Goal: Information Seeking & Learning: Learn about a topic

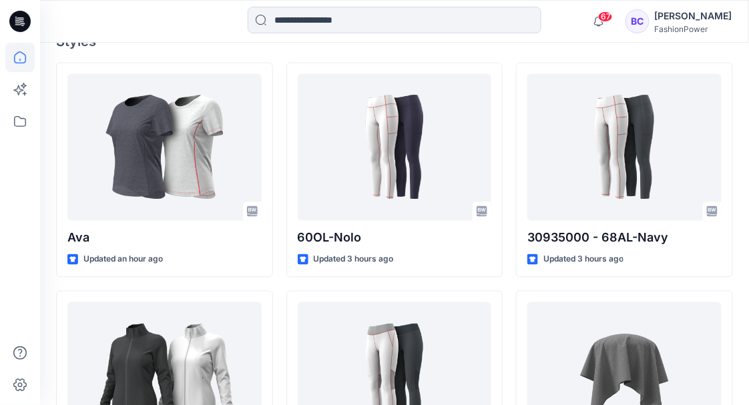
scroll to position [342, 0]
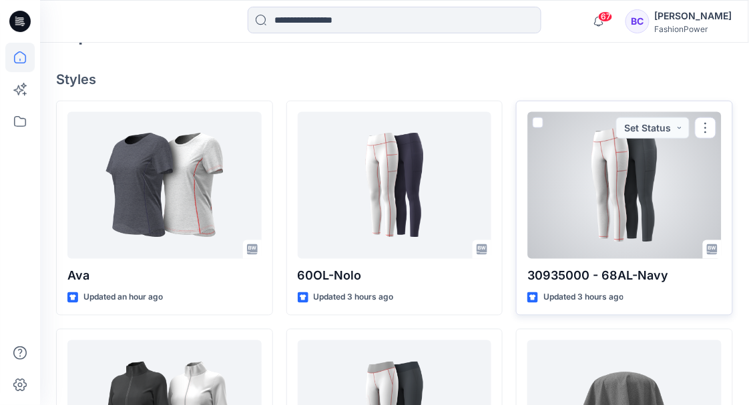
click at [630, 278] on p "30935000 - 68AL-Navy" at bounding box center [625, 276] width 194 height 19
copy div "30935000 - 68AL-Navy"
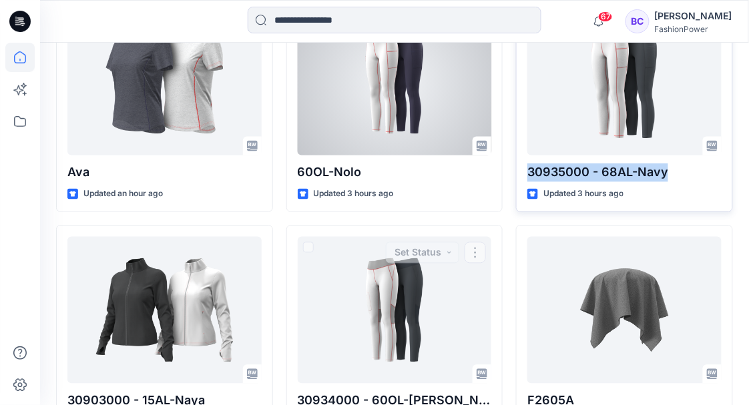
scroll to position [431, 0]
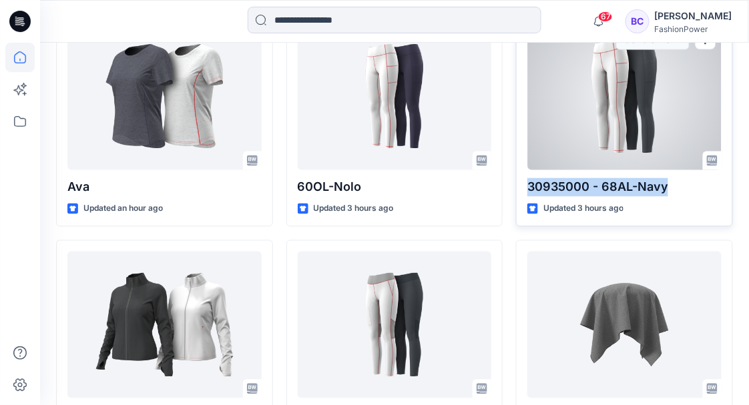
click at [620, 115] on div at bounding box center [625, 96] width 194 height 147
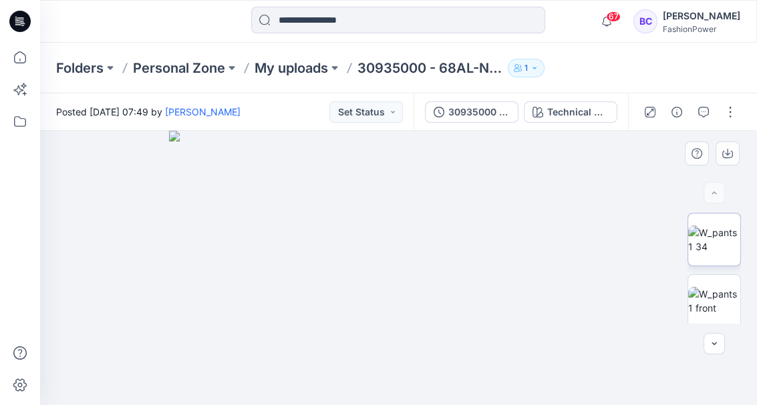
drag, startPoint x: 708, startPoint y: 256, endPoint x: 713, endPoint y: 248, distance: 8.7
click at [713, 248] on div "Technical Drawing Loading... Material Properties Loading..." at bounding box center [398, 268] width 717 height 274
click at [701, 234] on img at bounding box center [714, 240] width 52 height 28
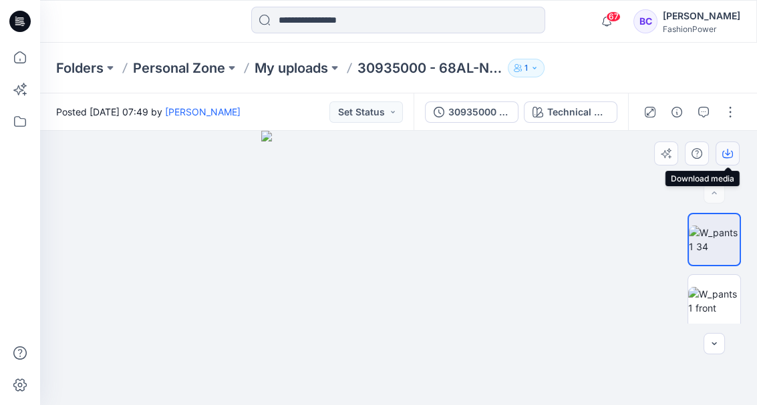
click at [730, 151] on icon "button" at bounding box center [727, 153] width 11 height 11
click at [704, 299] on img at bounding box center [714, 301] width 52 height 28
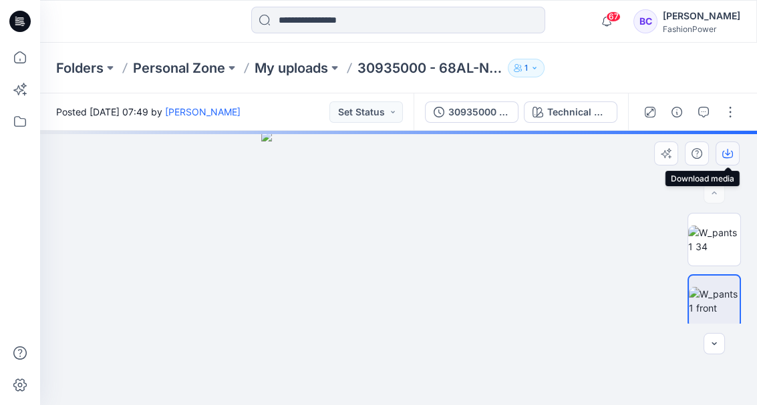
click at [724, 152] on icon "button" at bounding box center [727, 153] width 11 height 11
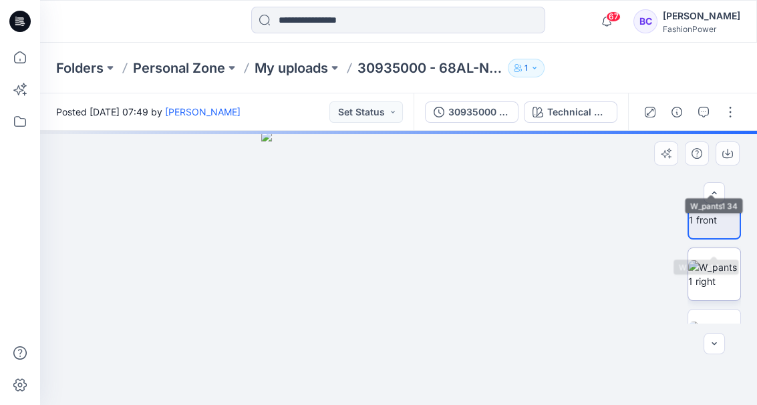
scroll to position [89, 0]
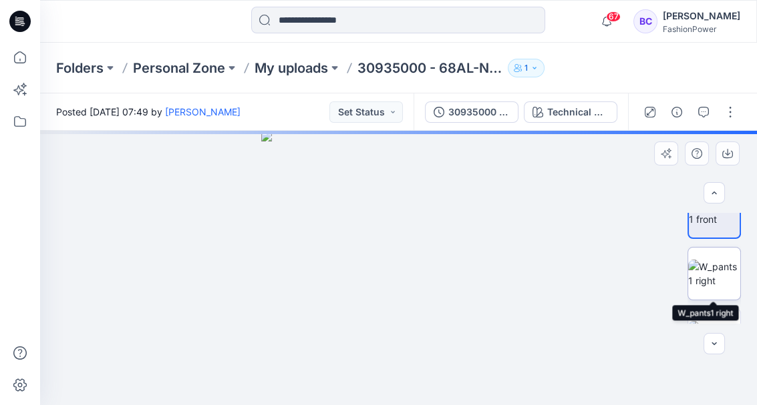
click at [716, 260] on img at bounding box center [714, 274] width 52 height 28
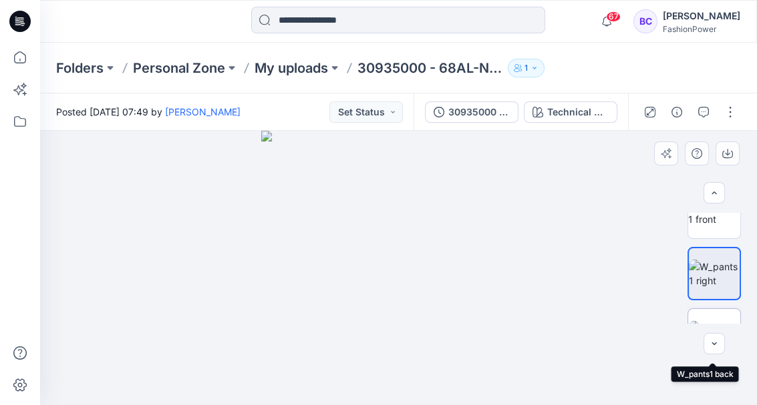
click at [724, 321] on img at bounding box center [714, 335] width 52 height 28
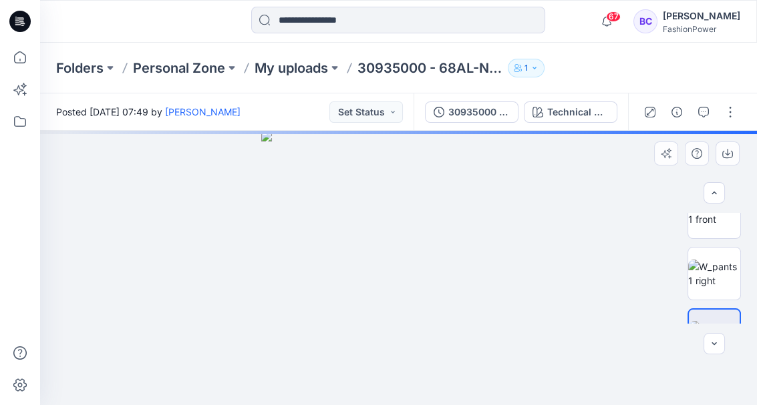
click at [745, 266] on div at bounding box center [713, 268] width 85 height 111
click at [715, 279] on img at bounding box center [714, 274] width 52 height 28
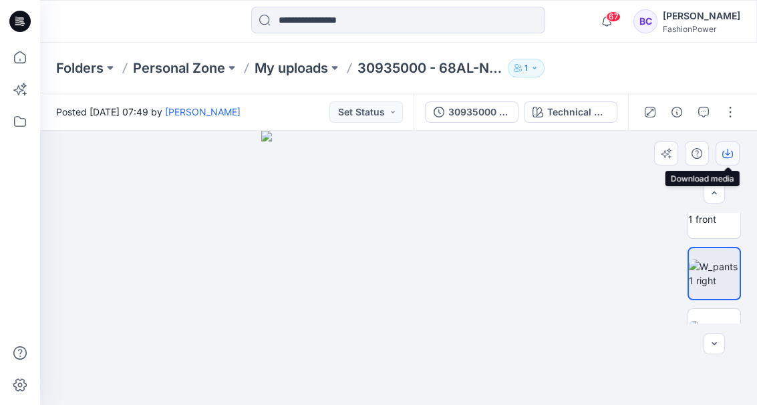
click at [737, 152] on button "button" at bounding box center [727, 154] width 24 height 24
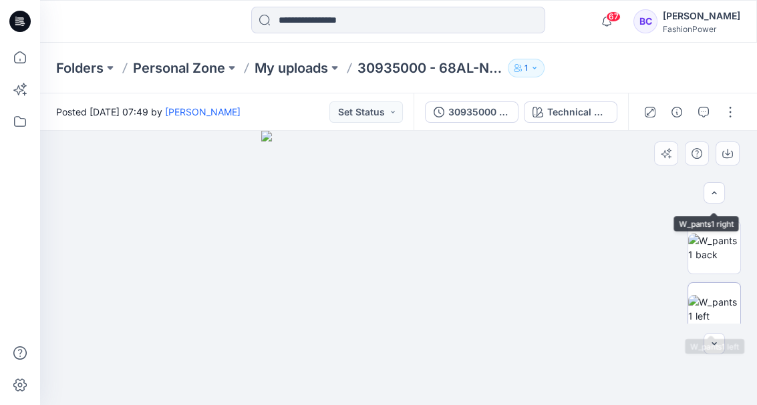
scroll to position [178, 0]
click at [709, 260] on img at bounding box center [714, 246] width 52 height 28
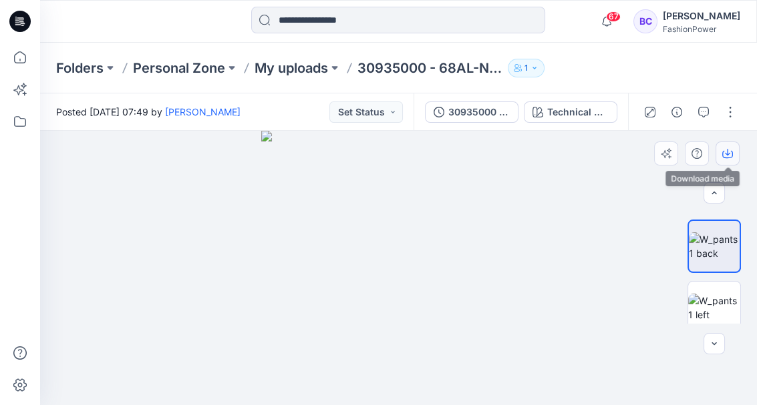
click at [720, 156] on button "button" at bounding box center [727, 154] width 24 height 24
click at [711, 319] on img at bounding box center [714, 308] width 52 height 28
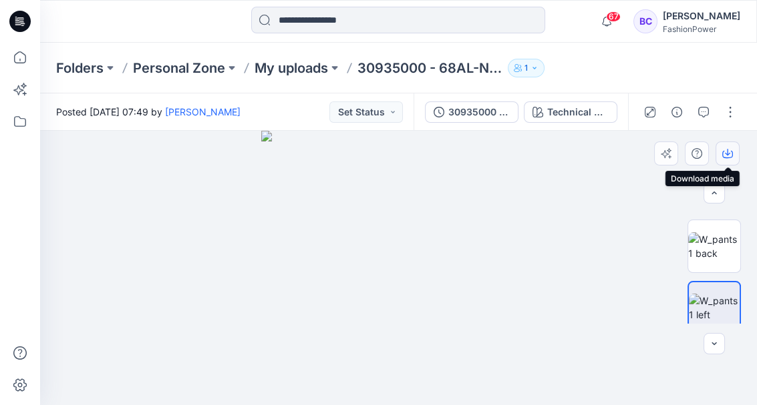
click at [731, 158] on icon "button" at bounding box center [727, 153] width 11 height 11
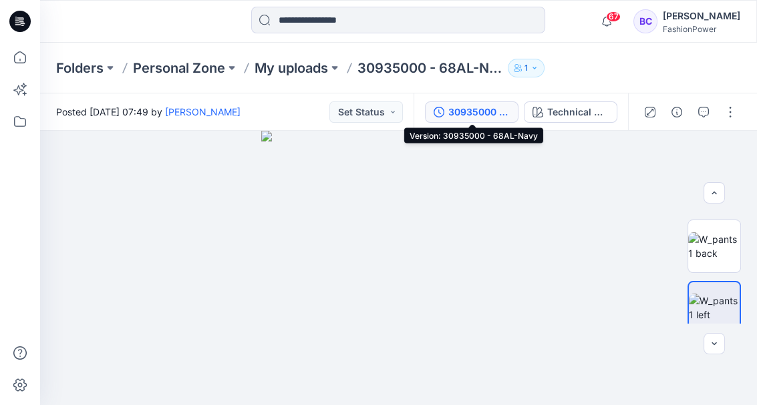
click at [496, 114] on div "30935000 - 68AL-Navy" at bounding box center [478, 112] width 61 height 15
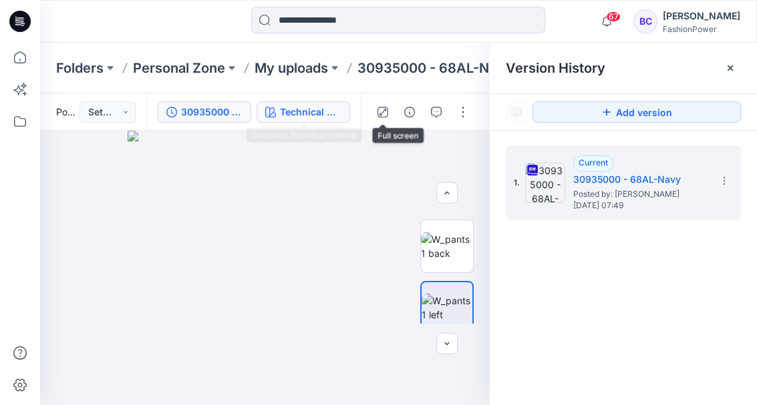
click at [311, 105] on div "Technical Drawing" at bounding box center [310, 112] width 61 height 15
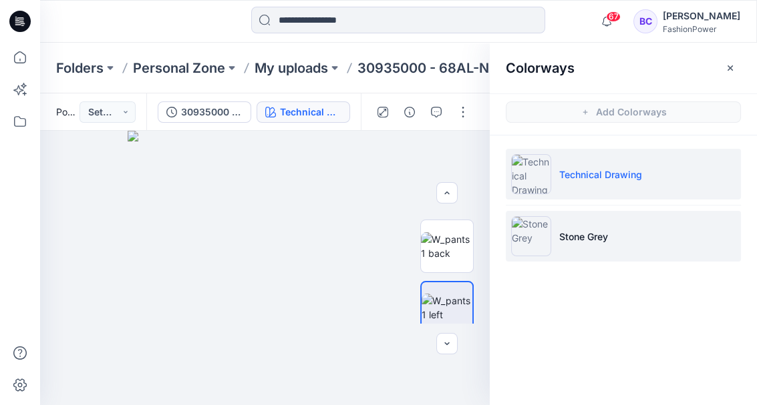
click at [649, 236] on li "Stone Grey" at bounding box center [623, 236] width 235 height 51
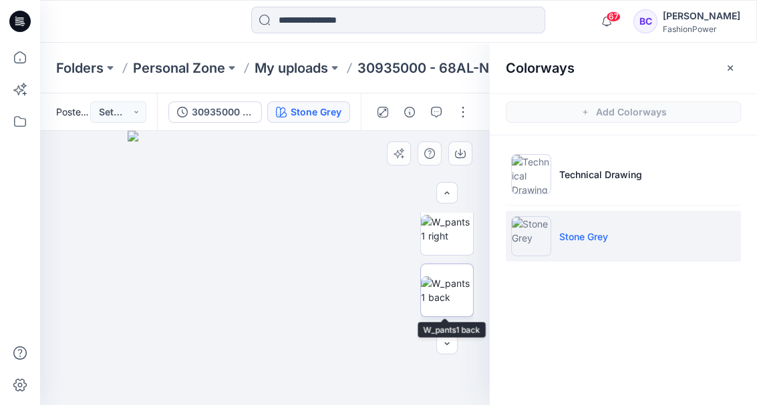
scroll to position [0, 0]
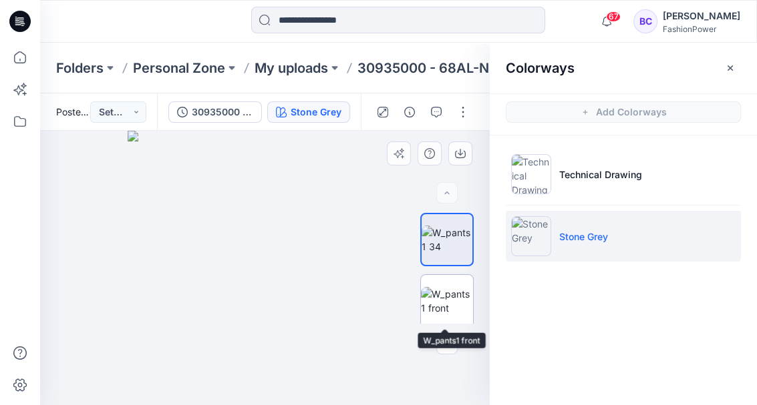
click at [443, 287] on img at bounding box center [447, 301] width 52 height 28
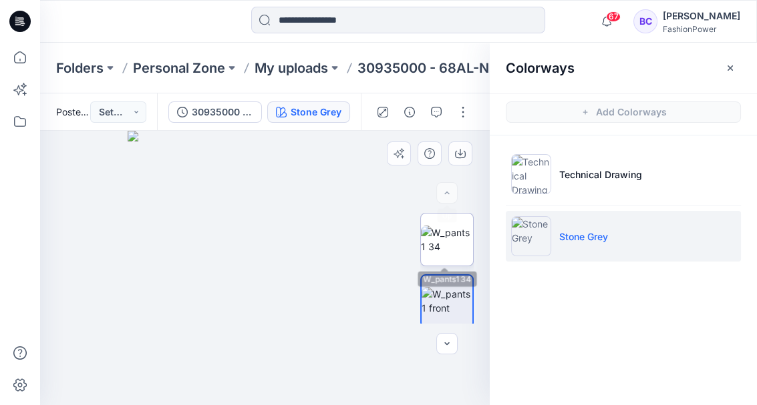
click at [460, 226] on img at bounding box center [447, 240] width 52 height 28
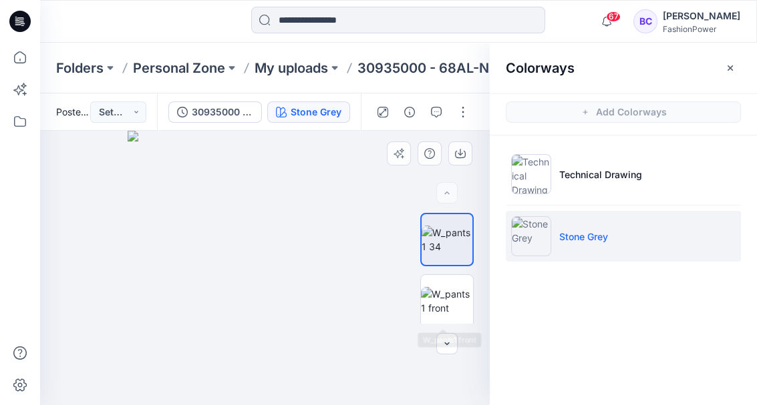
click at [439, 326] on div at bounding box center [264, 268] width 449 height 275
click at [441, 313] on img at bounding box center [447, 301] width 52 height 28
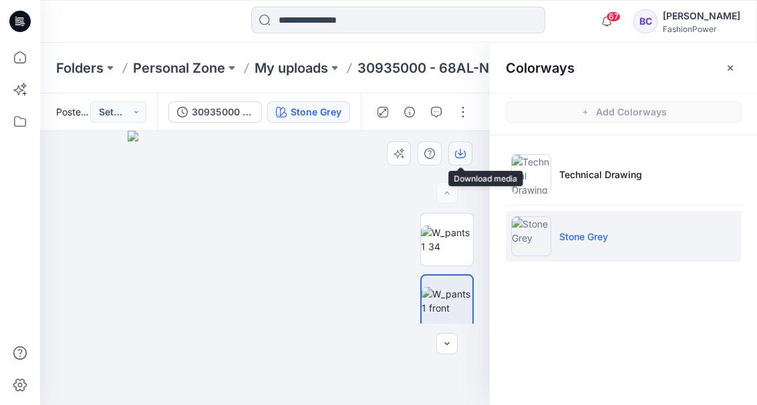
click at [453, 161] on button "button" at bounding box center [460, 154] width 24 height 24
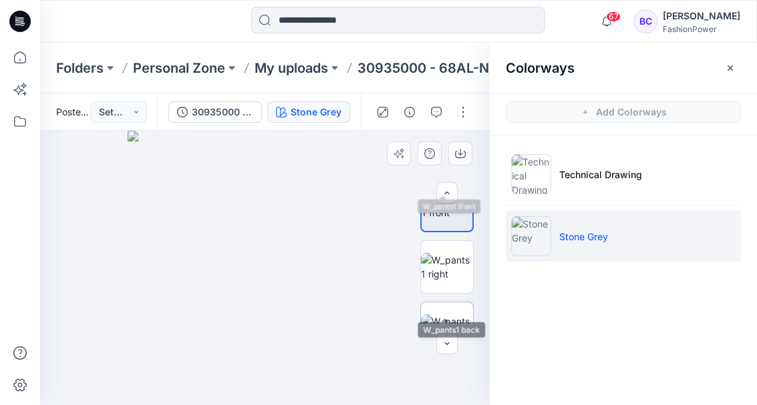
scroll to position [134, 0]
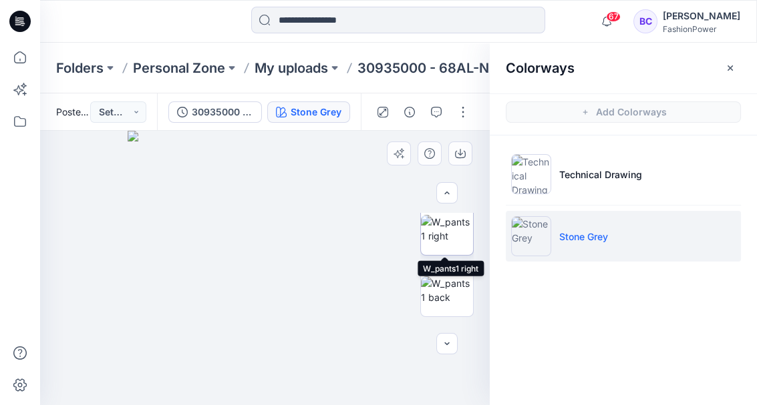
drag, startPoint x: 454, startPoint y: 242, endPoint x: 459, endPoint y: 213, distance: 29.9
click at [454, 242] on img at bounding box center [447, 229] width 52 height 28
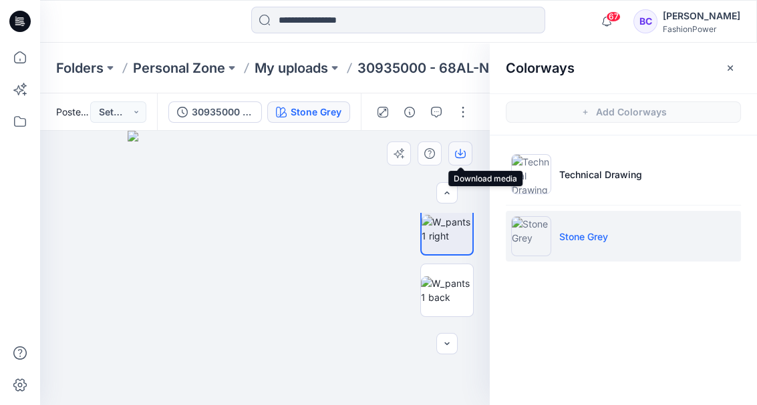
click at [459, 154] on icon "button" at bounding box center [459, 152] width 5 height 7
click at [458, 291] on img at bounding box center [447, 290] width 52 height 28
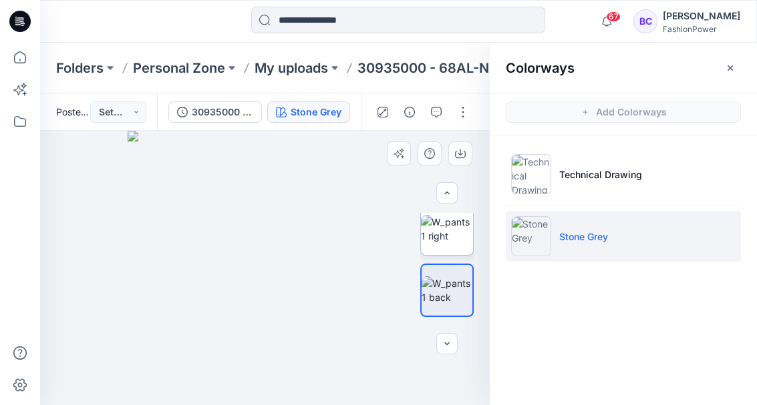
click at [451, 243] on img at bounding box center [447, 229] width 52 height 28
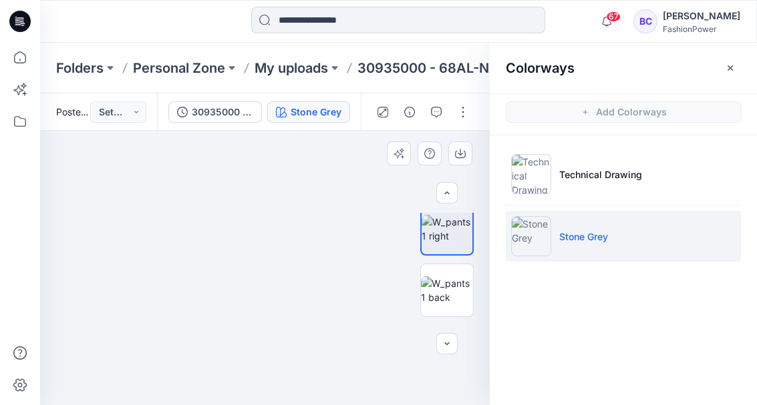
drag, startPoint x: 301, startPoint y: 231, endPoint x: 312, endPoint y: 189, distance: 43.6
click at [299, 301] on img at bounding box center [264, 131] width 968 height 550
click at [441, 294] on img at bounding box center [447, 290] width 52 height 28
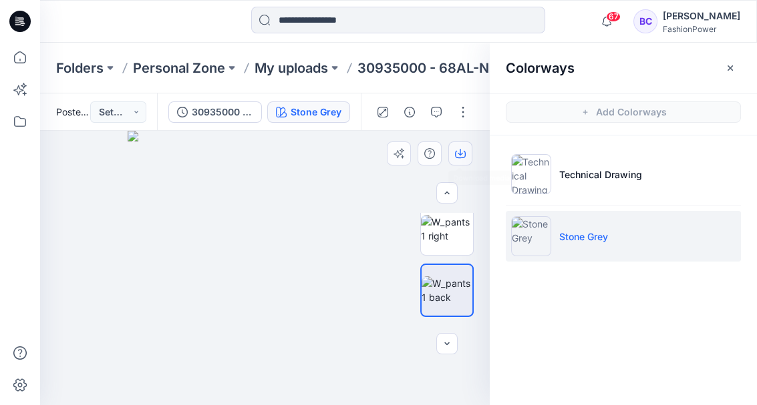
click at [459, 153] on icon "button" at bounding box center [459, 152] width 5 height 7
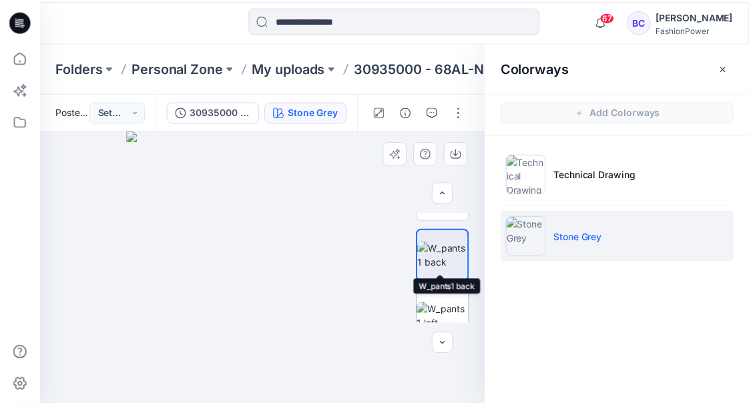
scroll to position [178, 0]
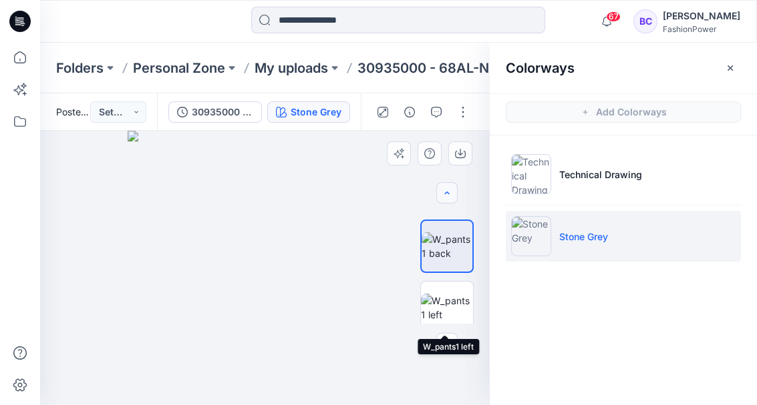
drag, startPoint x: 443, startPoint y: 291, endPoint x: 455, endPoint y: 189, distance: 102.8
click at [443, 294] on img at bounding box center [447, 308] width 52 height 28
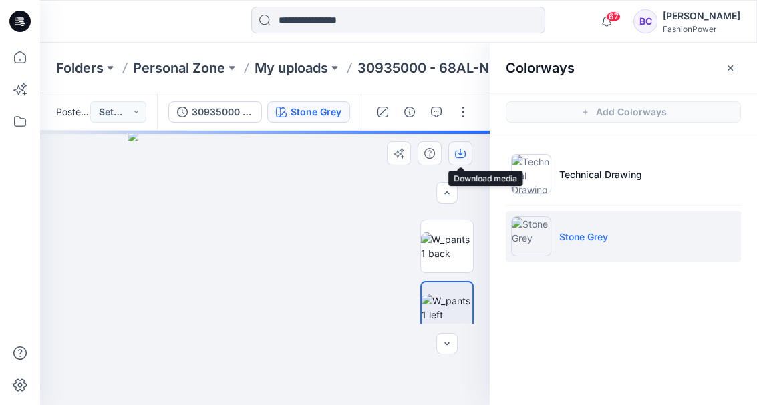
click at [466, 147] on button "button" at bounding box center [460, 154] width 24 height 24
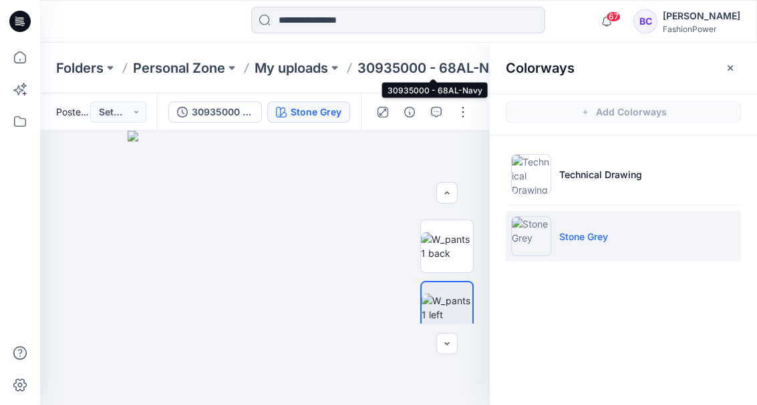
click at [424, 69] on p "30935000 - 68AL-Navy" at bounding box center [429, 68] width 145 height 19
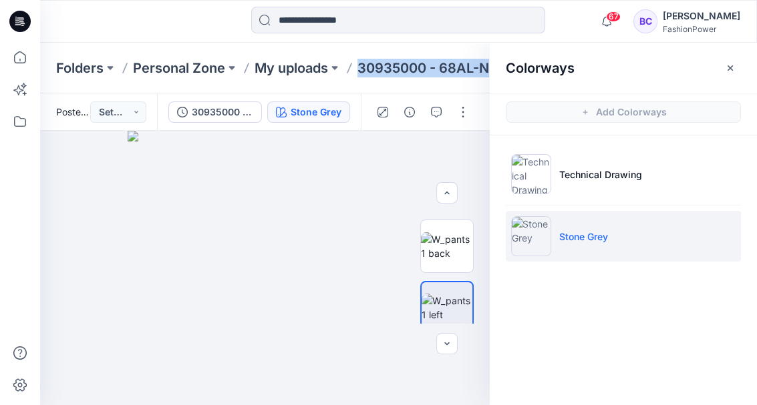
click at [424, 69] on p "30935000 - 68AL-Navy" at bounding box center [429, 68] width 145 height 19
copy div "30935000 - 68AL-Navy 1"
click at [300, 70] on p "My uploads" at bounding box center [290, 68] width 73 height 19
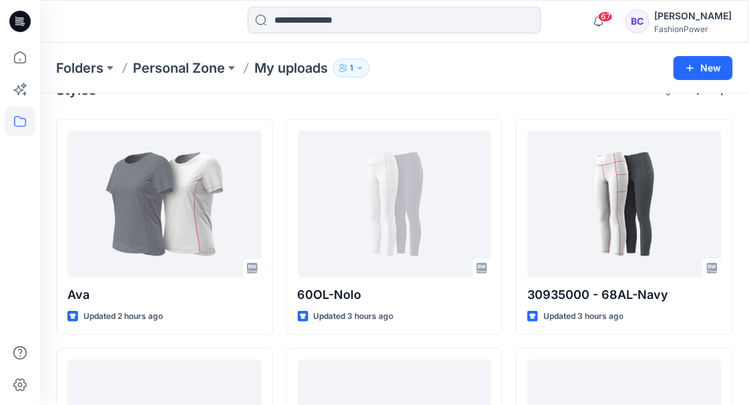
scroll to position [44, 0]
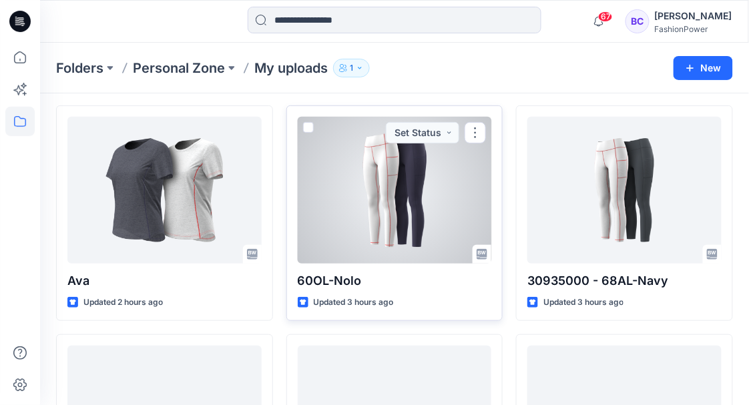
click at [390, 164] on div at bounding box center [395, 190] width 194 height 147
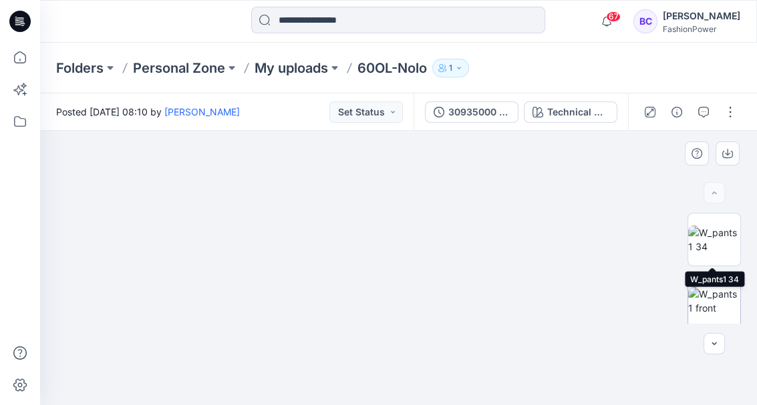
click at [713, 293] on img at bounding box center [714, 301] width 52 height 28
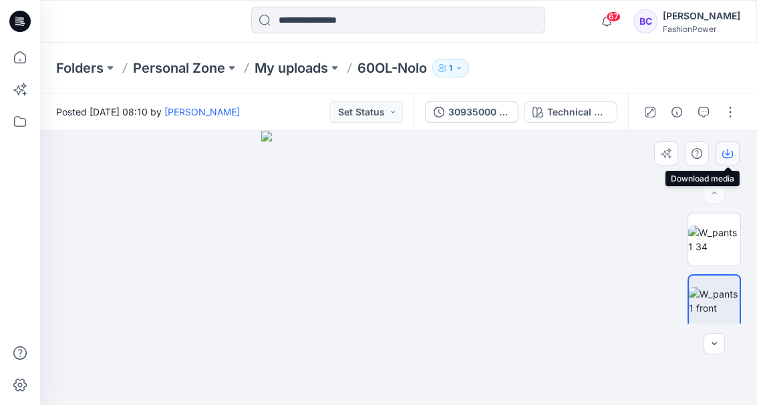
click at [729, 152] on icon "button" at bounding box center [727, 153] width 11 height 11
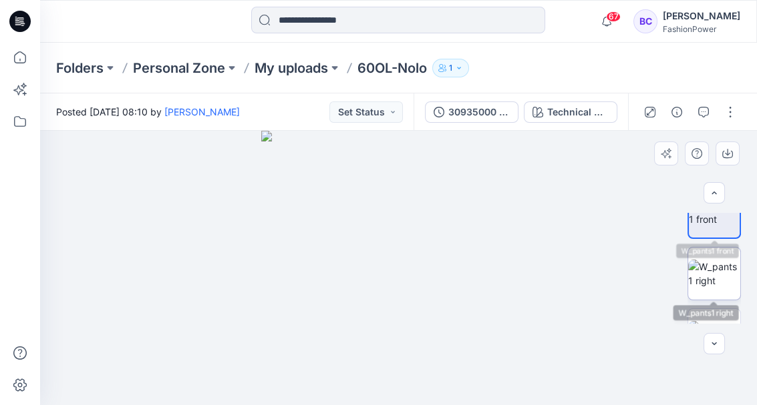
click at [717, 283] on img at bounding box center [714, 274] width 52 height 28
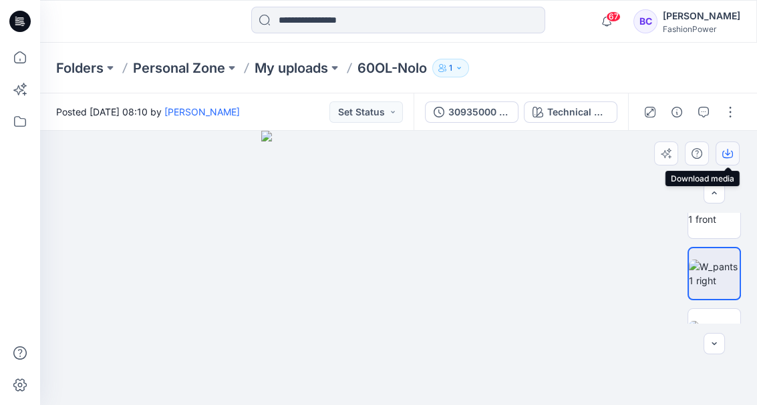
click at [735, 150] on button "button" at bounding box center [727, 154] width 24 height 24
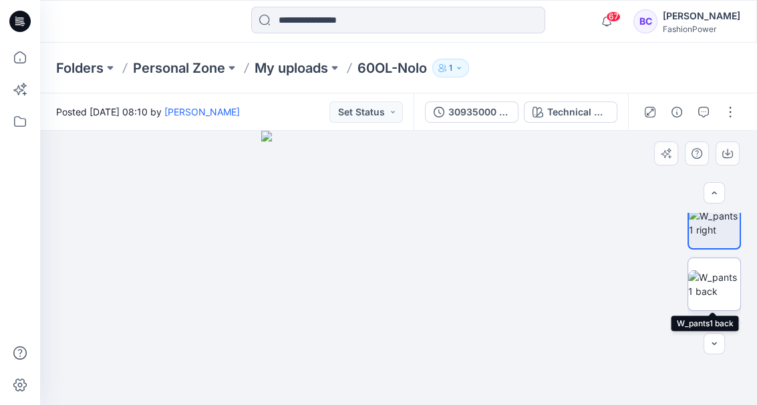
scroll to position [178, 0]
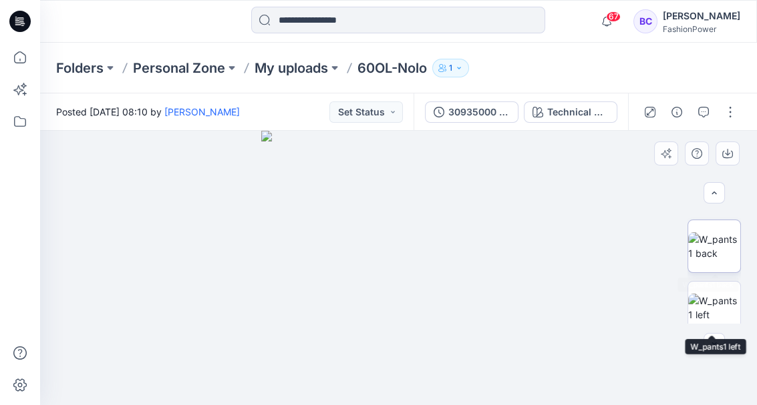
click at [725, 260] on img at bounding box center [714, 246] width 52 height 28
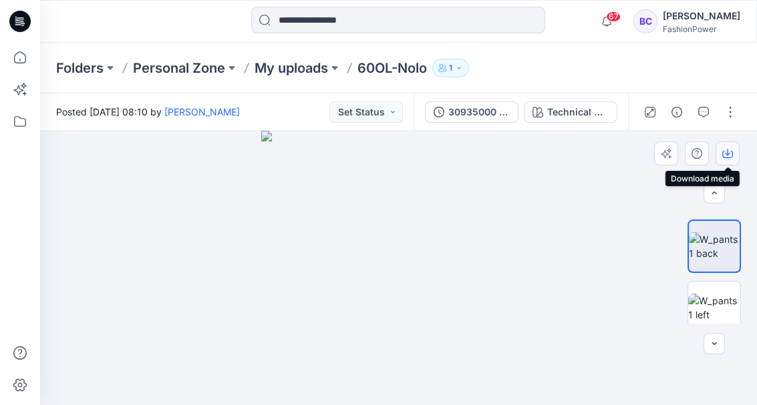
click at [729, 146] on button "button" at bounding box center [727, 154] width 24 height 24
click at [721, 315] on img at bounding box center [714, 308] width 52 height 28
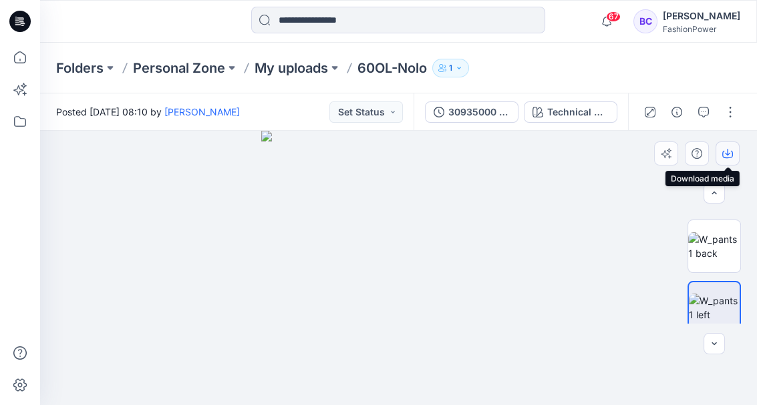
click at [733, 150] on button "button" at bounding box center [727, 154] width 24 height 24
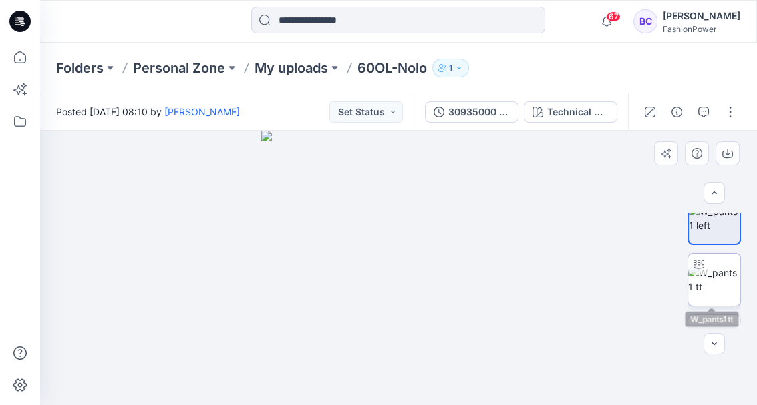
click at [705, 290] on img at bounding box center [714, 280] width 52 height 28
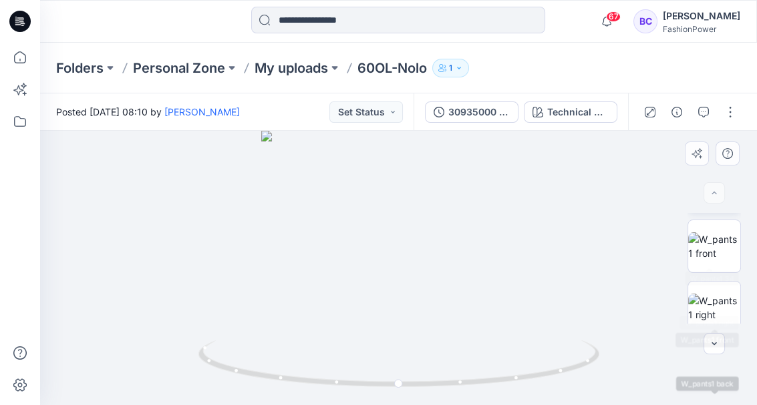
scroll to position [0, 0]
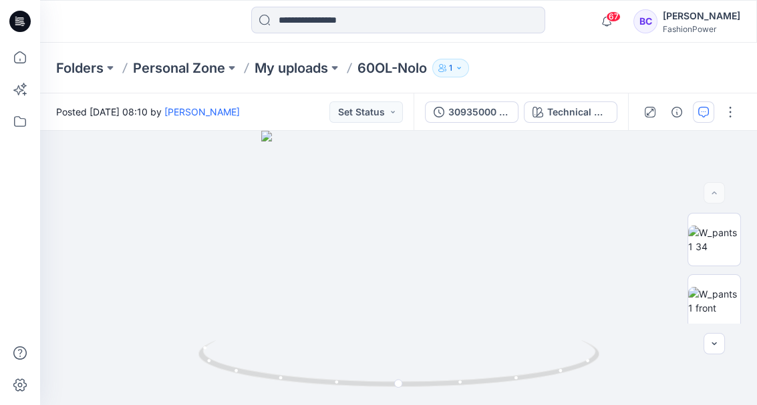
click at [437, 119] on button "30935000 - 68AL-Navy" at bounding box center [472, 112] width 94 height 21
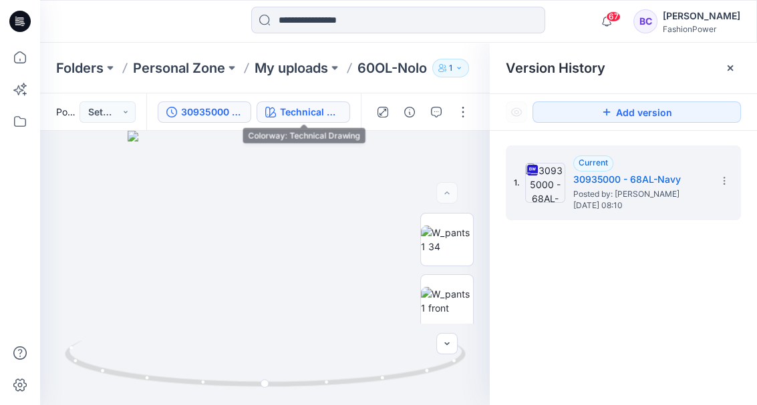
click at [304, 107] on div "Technical Drawing" at bounding box center [310, 112] width 61 height 15
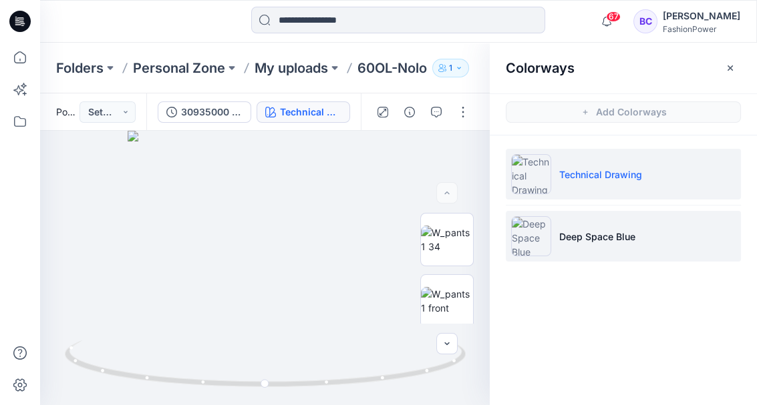
click at [639, 215] on li "Deep Space Blue" at bounding box center [623, 236] width 235 height 51
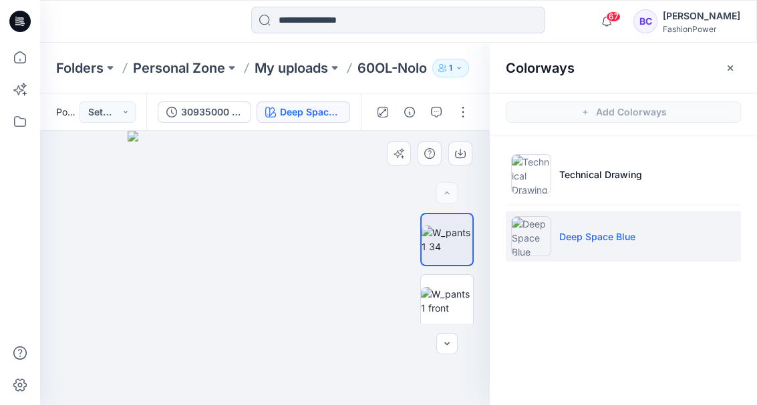
click at [339, 208] on img at bounding box center [265, 268] width 275 height 275
click at [453, 311] on img at bounding box center [447, 301] width 52 height 28
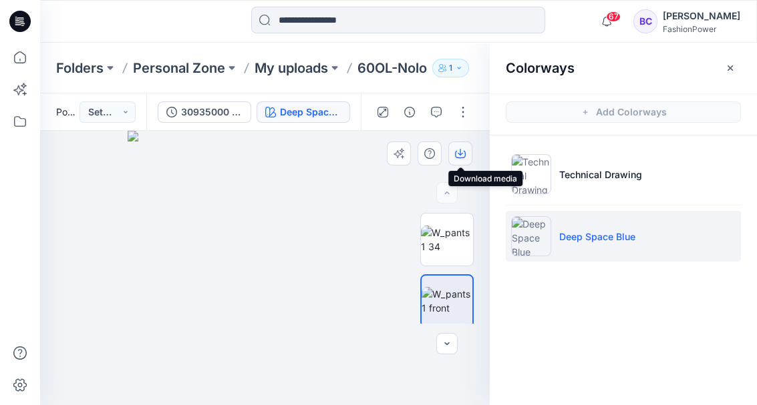
click at [459, 155] on icon "button" at bounding box center [459, 152] width 5 height 7
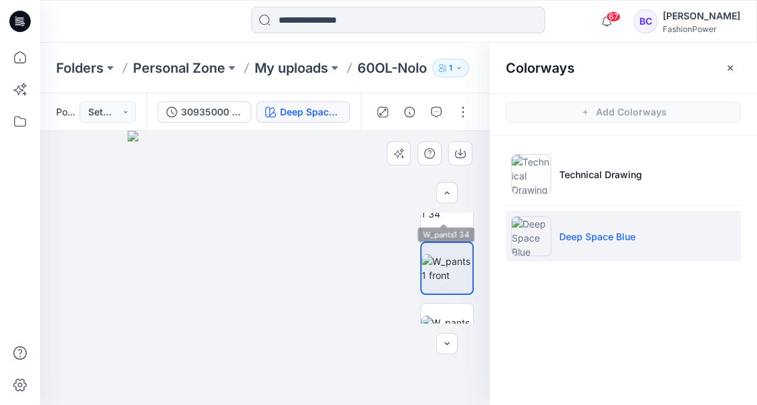
scroll to position [44, 0]
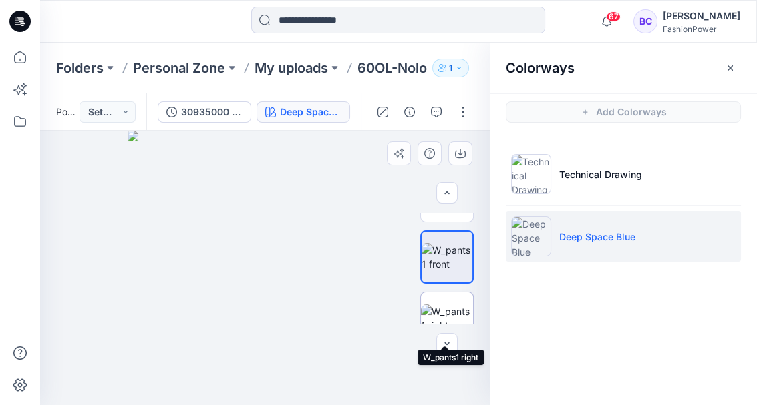
click at [451, 312] on img at bounding box center [447, 319] width 52 height 28
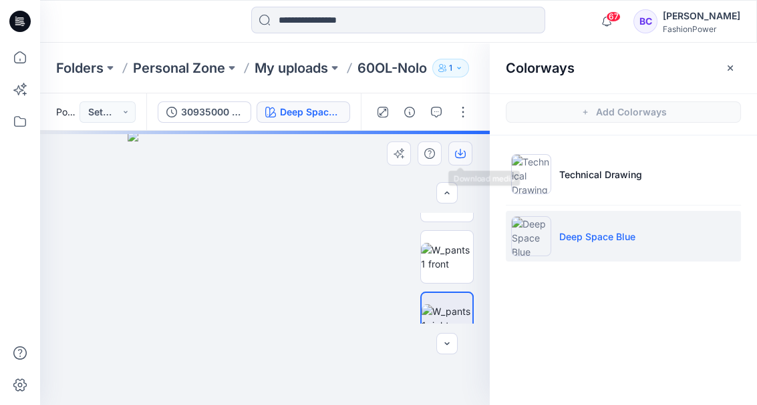
click at [459, 152] on icon "button" at bounding box center [459, 152] width 5 height 7
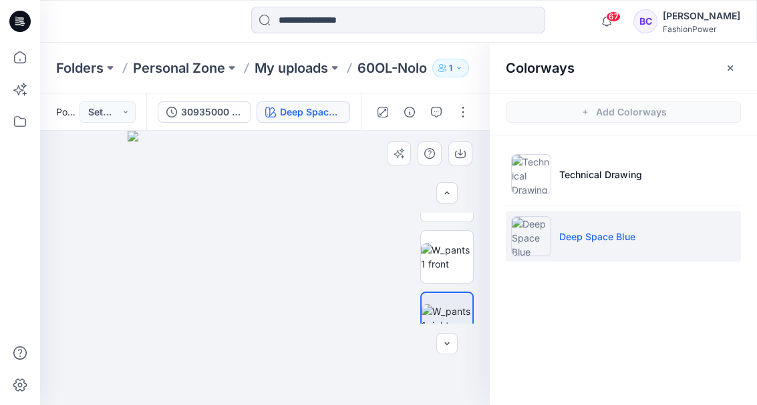
scroll to position [134, 0]
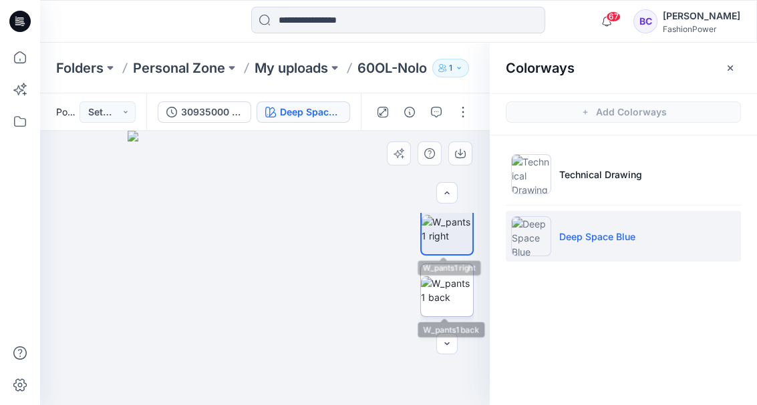
click at [457, 277] on img at bounding box center [447, 290] width 52 height 28
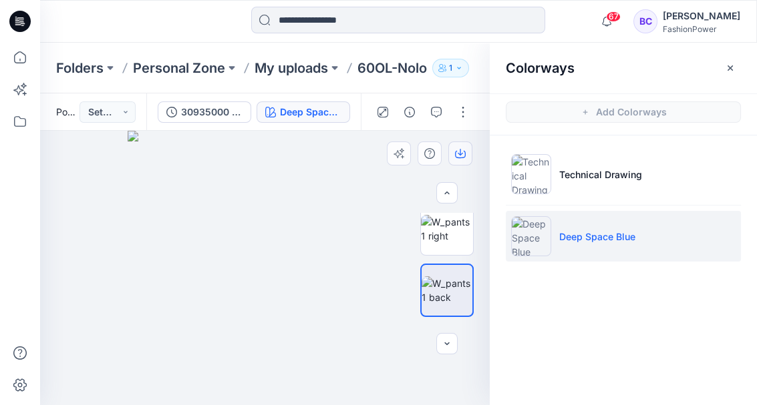
click at [465, 152] on icon "button" at bounding box center [460, 153] width 11 height 11
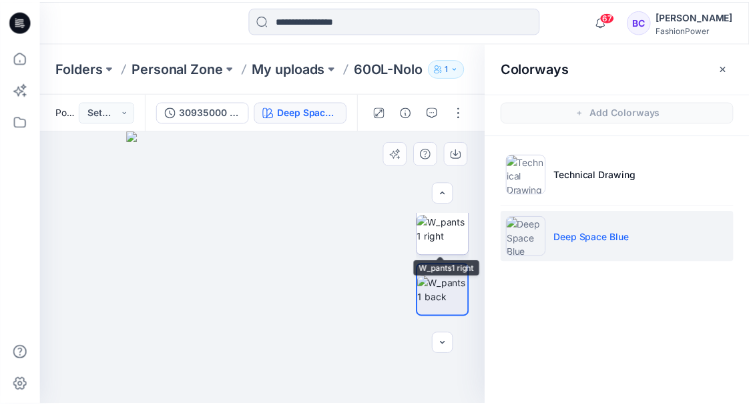
scroll to position [222, 0]
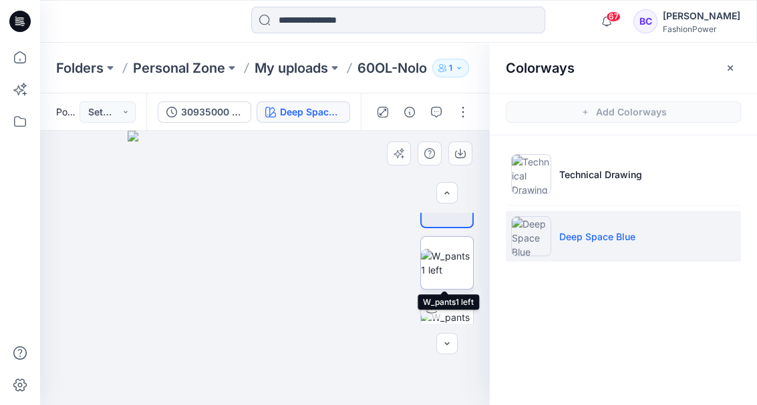
click at [456, 249] on img at bounding box center [447, 263] width 52 height 28
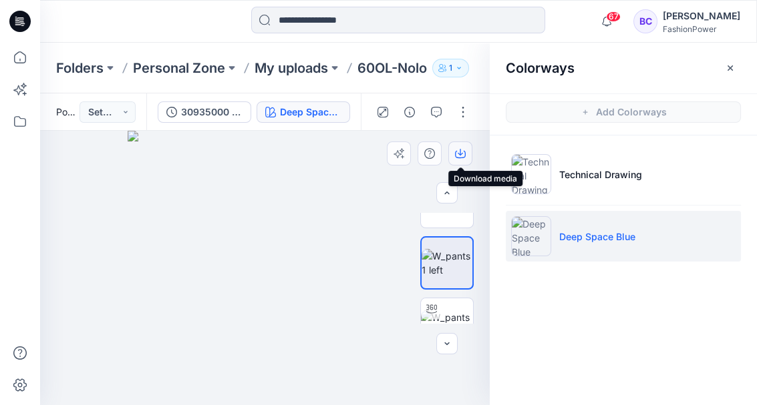
click at [454, 158] on button "button" at bounding box center [460, 154] width 24 height 24
click at [17, 57] on icon at bounding box center [19, 57] width 29 height 29
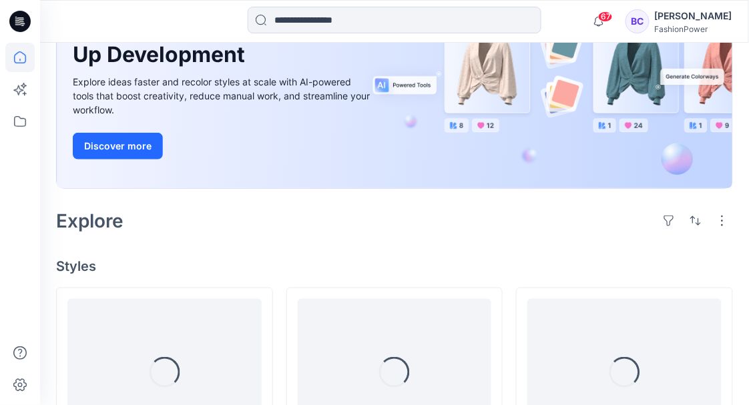
scroll to position [222, 0]
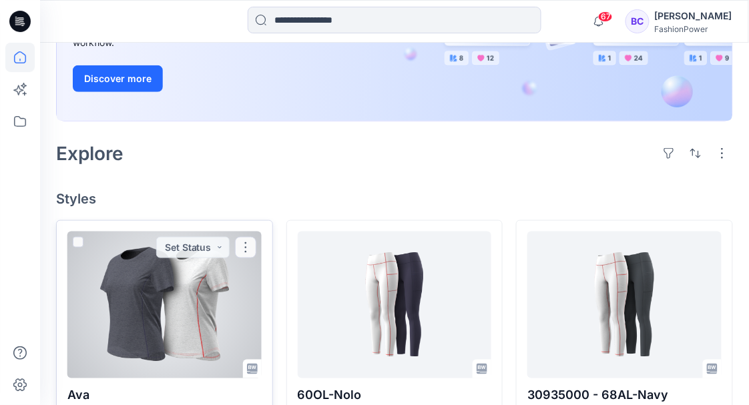
click at [223, 277] on div at bounding box center [164, 305] width 194 height 147
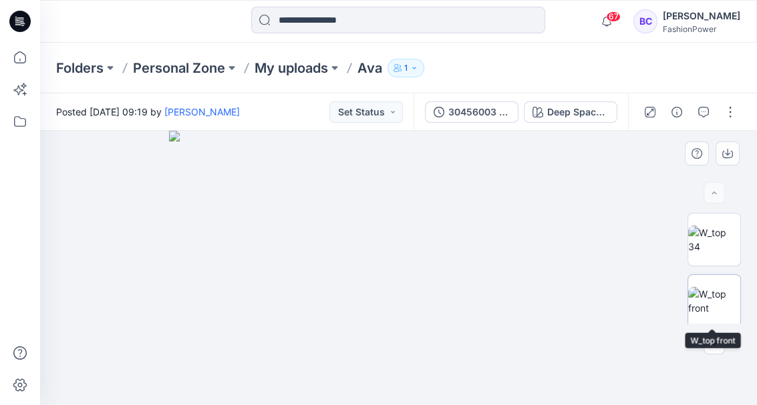
click at [711, 295] on img at bounding box center [714, 301] width 52 height 28
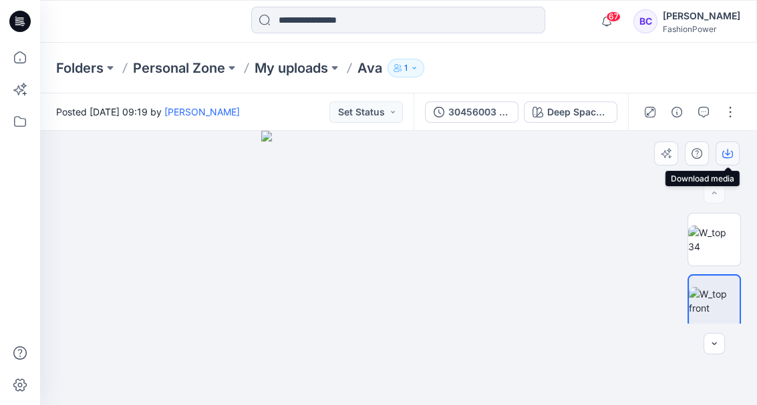
click at [734, 152] on button "button" at bounding box center [727, 154] width 24 height 24
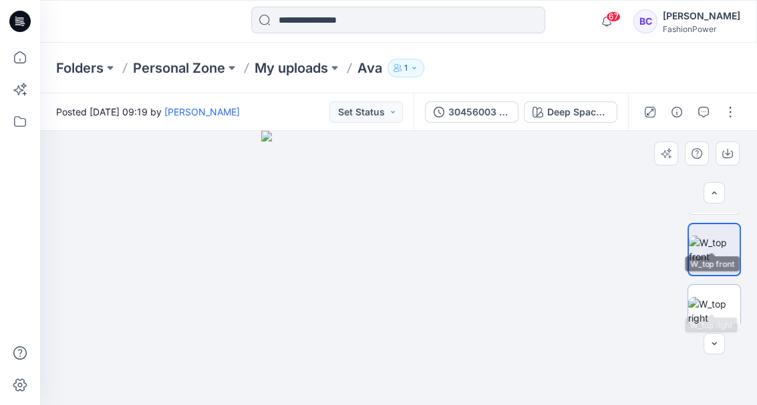
scroll to position [89, 0]
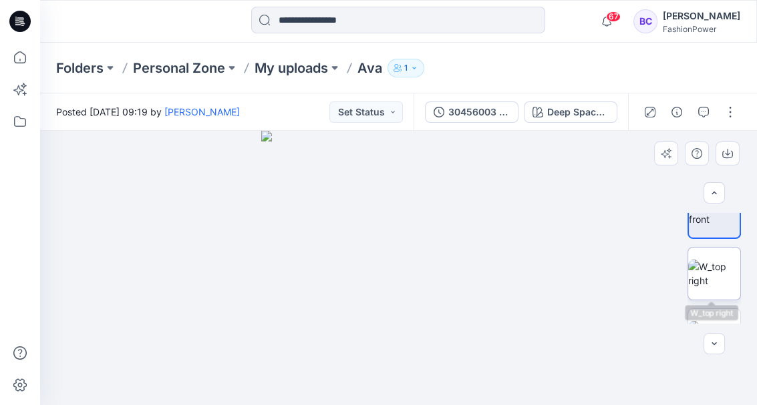
click at [721, 288] on img at bounding box center [714, 274] width 52 height 28
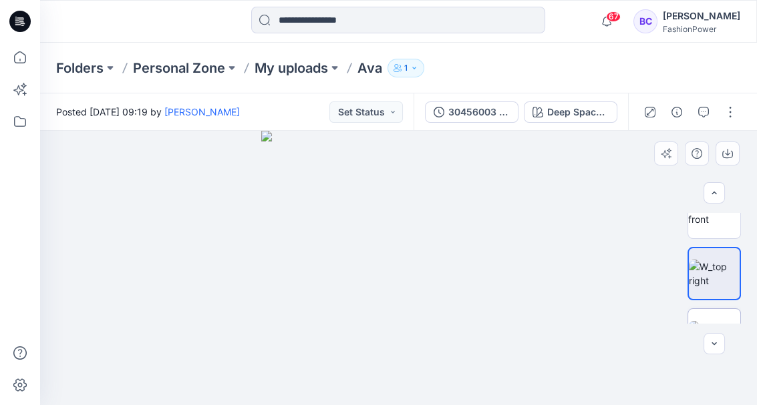
click at [707, 321] on img at bounding box center [714, 335] width 52 height 28
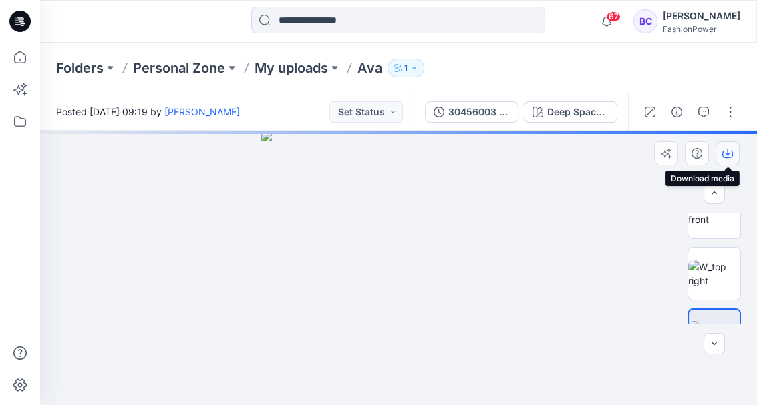
click at [723, 147] on button "button" at bounding box center [727, 154] width 24 height 24
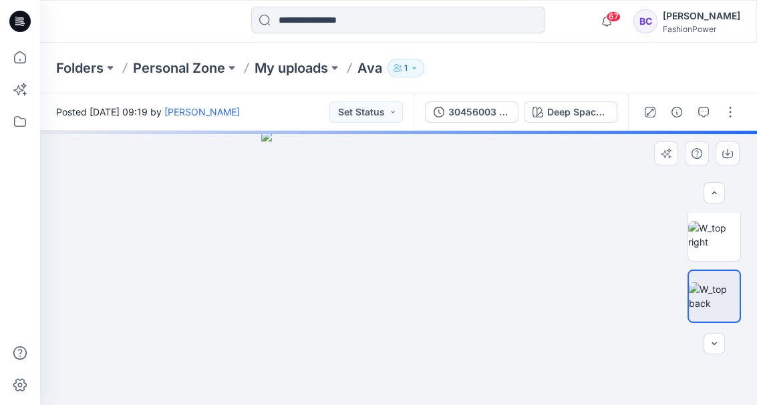
scroll to position [178, 0]
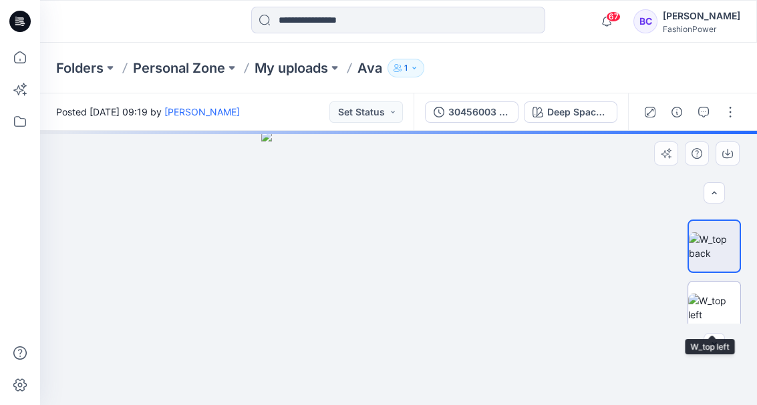
click at [725, 304] on img at bounding box center [714, 308] width 52 height 28
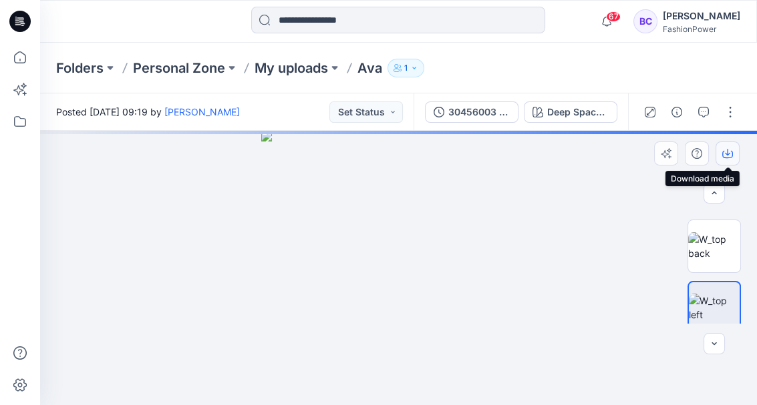
click at [731, 154] on icon "button" at bounding box center [727, 153] width 11 height 11
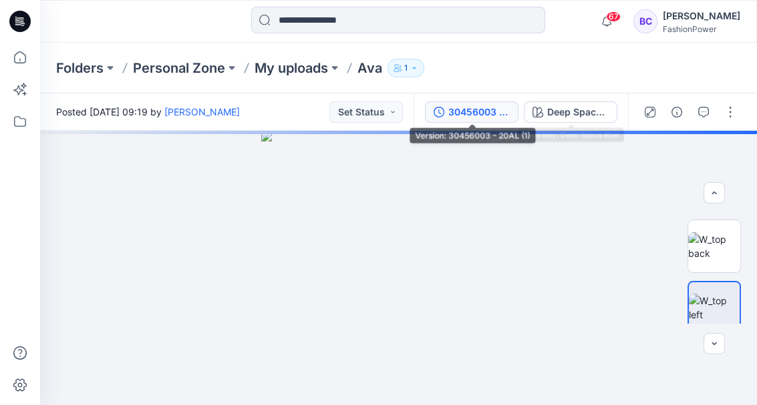
click at [443, 105] on button "30456003 - 20AL (1)" at bounding box center [472, 112] width 94 height 21
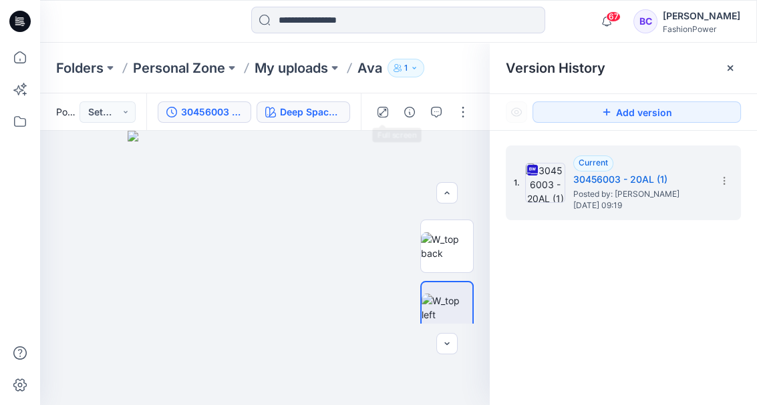
click at [331, 111] on div "Deep Space Blue" at bounding box center [310, 112] width 61 height 15
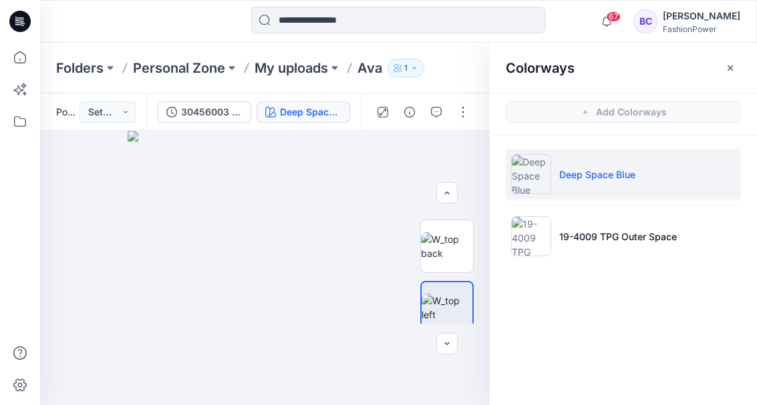
click at [574, 199] on li "Deep Space Blue" at bounding box center [623, 174] width 235 height 51
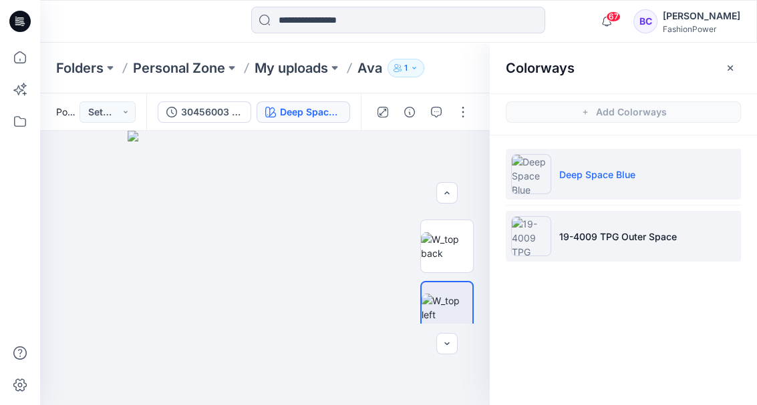
click at [582, 214] on li "19-4009 TPG Outer Space" at bounding box center [623, 236] width 235 height 51
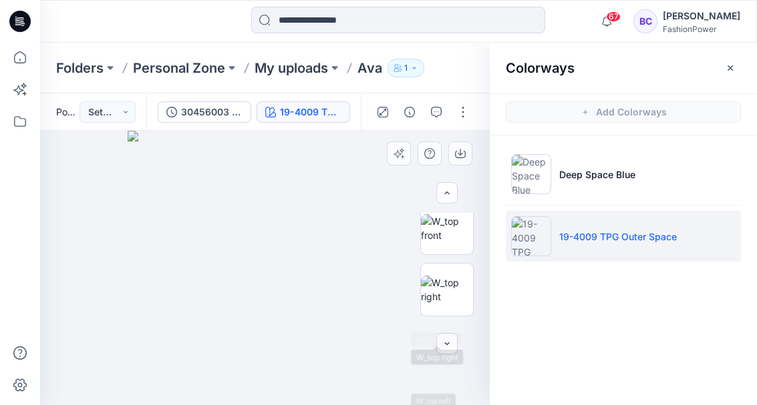
scroll to position [44, 0]
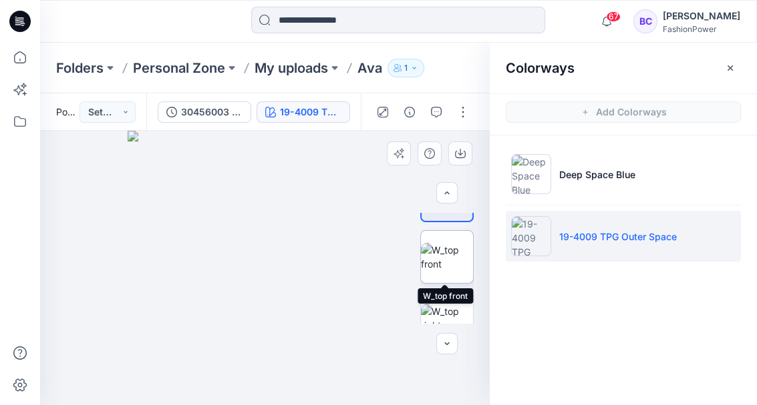
click at [437, 260] on img at bounding box center [447, 257] width 52 height 28
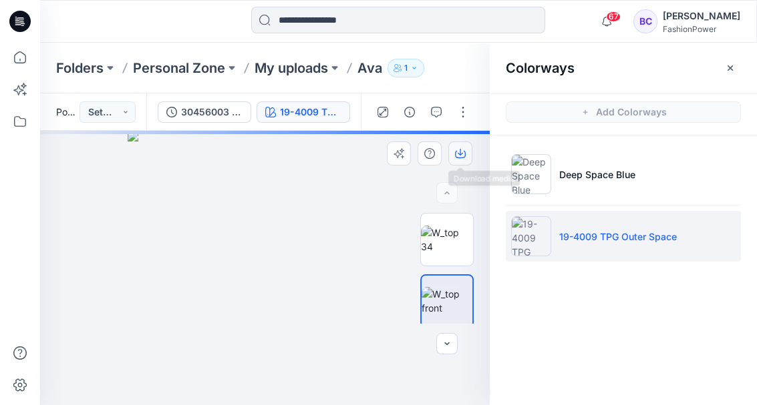
click at [463, 158] on icon "button" at bounding box center [460, 153] width 11 height 11
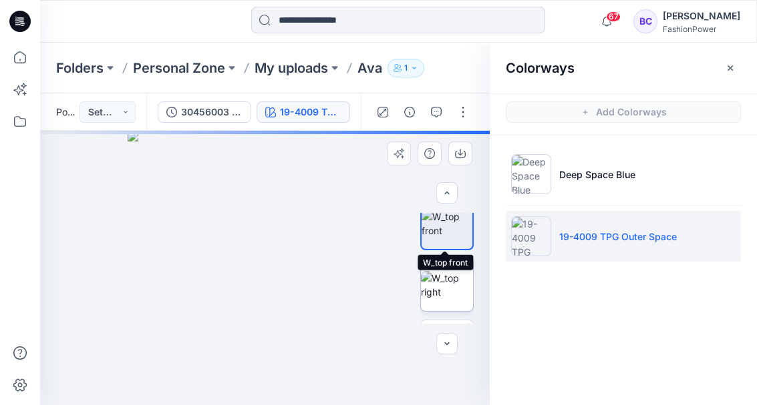
scroll to position [89, 0]
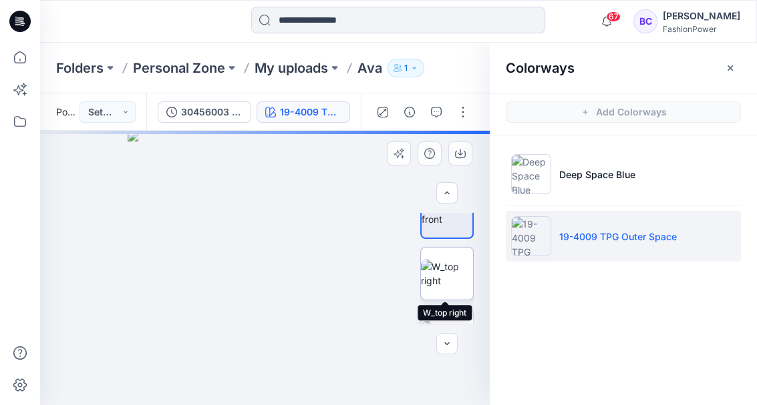
click at [447, 272] on img at bounding box center [447, 274] width 52 height 28
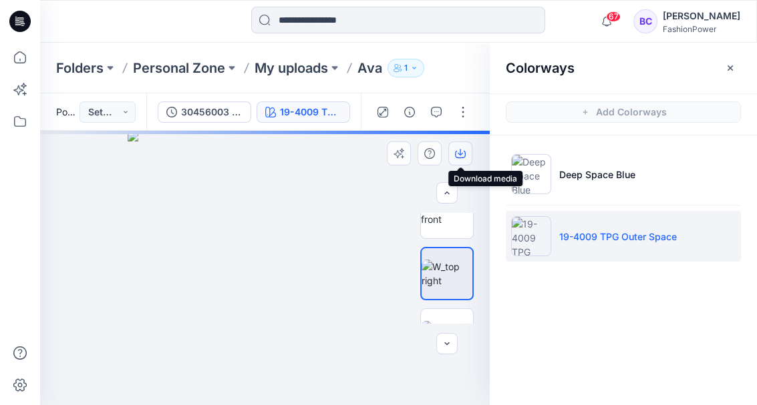
click at [467, 152] on button "button" at bounding box center [460, 154] width 24 height 24
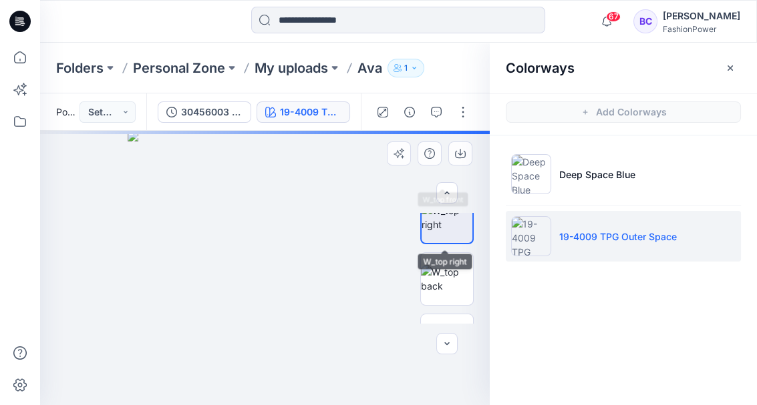
scroll to position [178, 0]
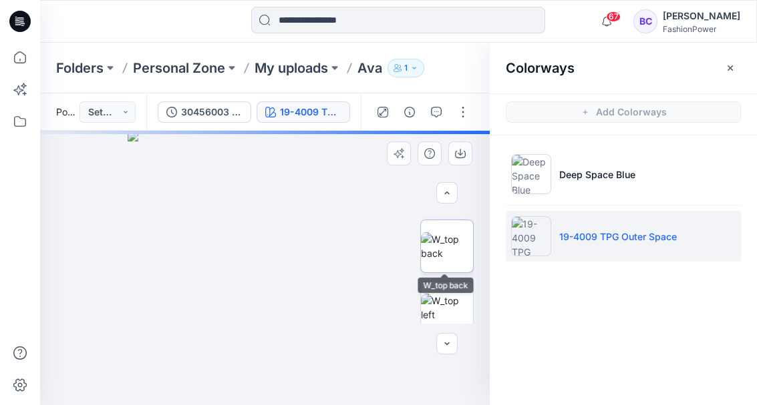
click at [449, 249] on img at bounding box center [447, 246] width 52 height 28
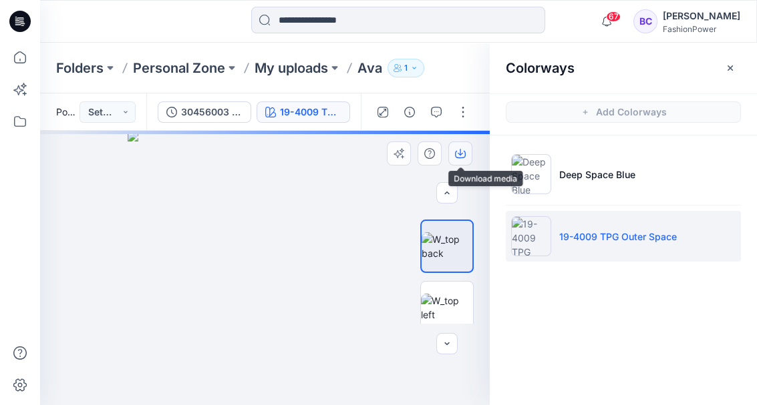
click at [451, 152] on button "button" at bounding box center [460, 154] width 24 height 24
click at [438, 302] on img at bounding box center [447, 308] width 52 height 28
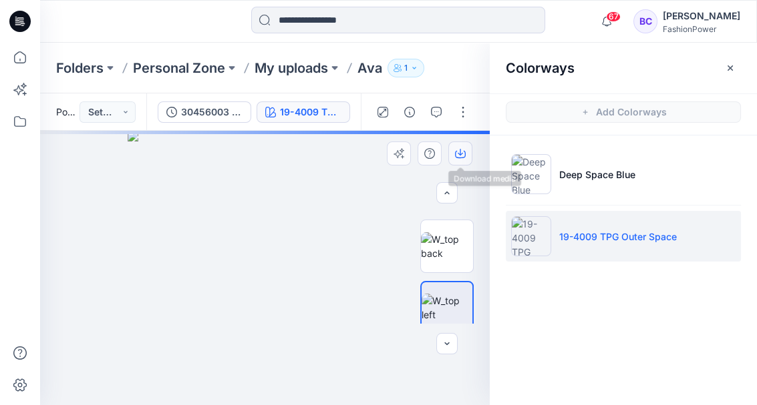
click at [455, 158] on icon "button" at bounding box center [460, 153] width 11 height 11
